Goal: Check status: Check status

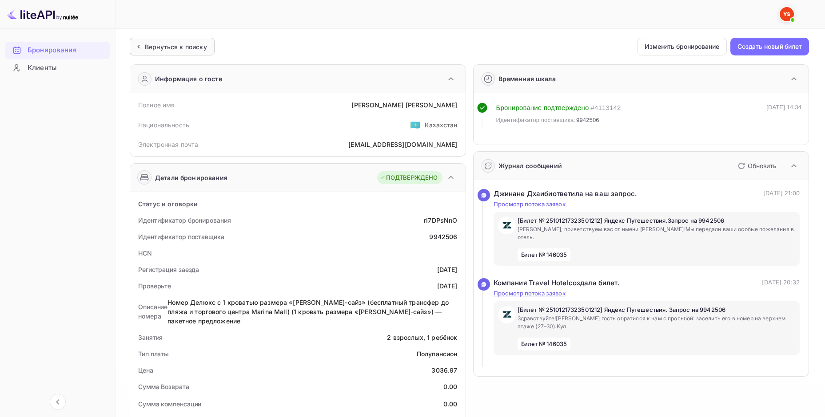
click at [178, 52] on div "Вернуться к поиску" at bounding box center [172, 47] width 85 height 18
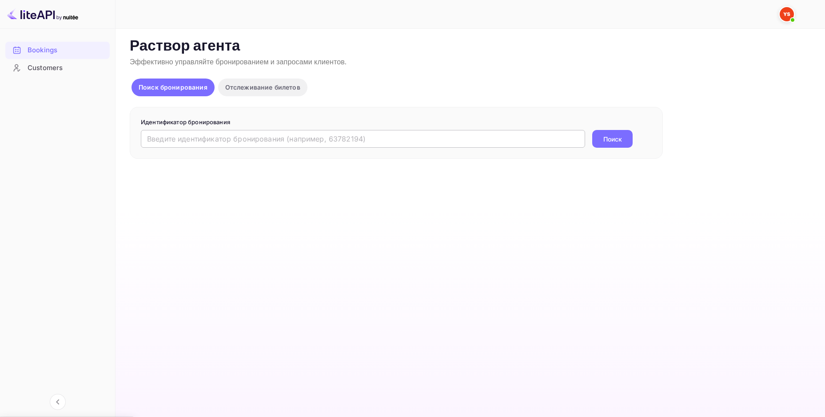
click at [254, 140] on input "text" at bounding box center [363, 139] width 444 height 18
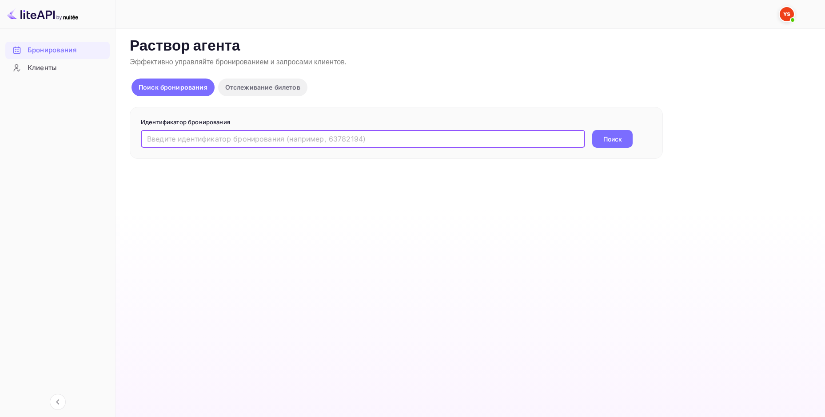
paste input "8030996"
type input "8030996"
click at [598, 139] on button "Поиск" at bounding box center [612, 139] width 40 height 18
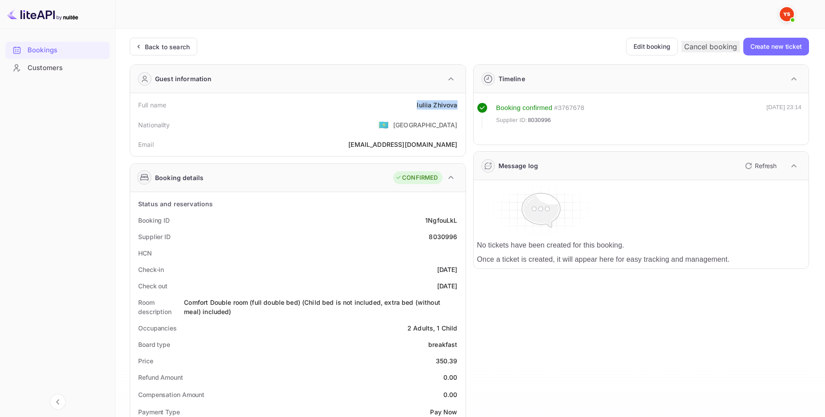
drag, startPoint x: 414, startPoint y: 104, endPoint x: 459, endPoint y: 109, distance: 45.1
click at [459, 109] on div "Full name [PERSON_NAME]" at bounding box center [298, 105] width 328 height 16
copy div "[PERSON_NAME]"
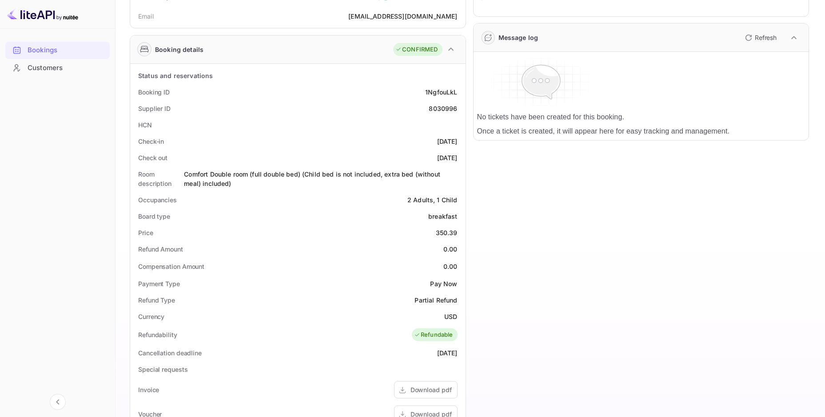
scroll to position [133, 0]
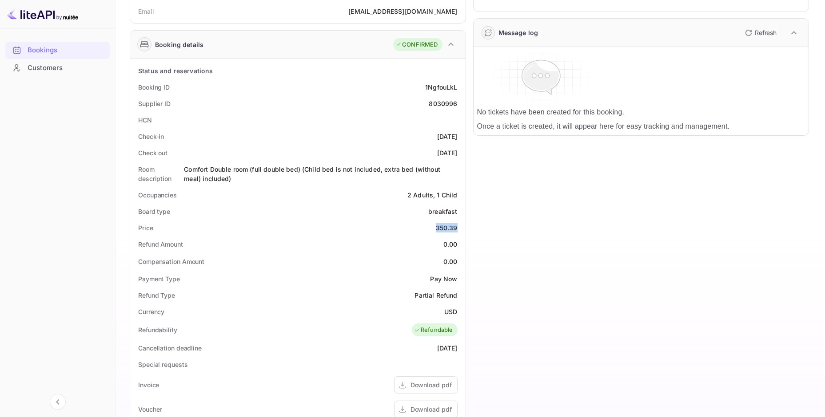
drag, startPoint x: 436, startPoint y: 229, endPoint x: 459, endPoint y: 229, distance: 23.1
click at [459, 229] on div "Price 350.39" at bounding box center [298, 228] width 328 height 16
copy div "350.39"
